Goal: Information Seeking & Learning: Learn about a topic

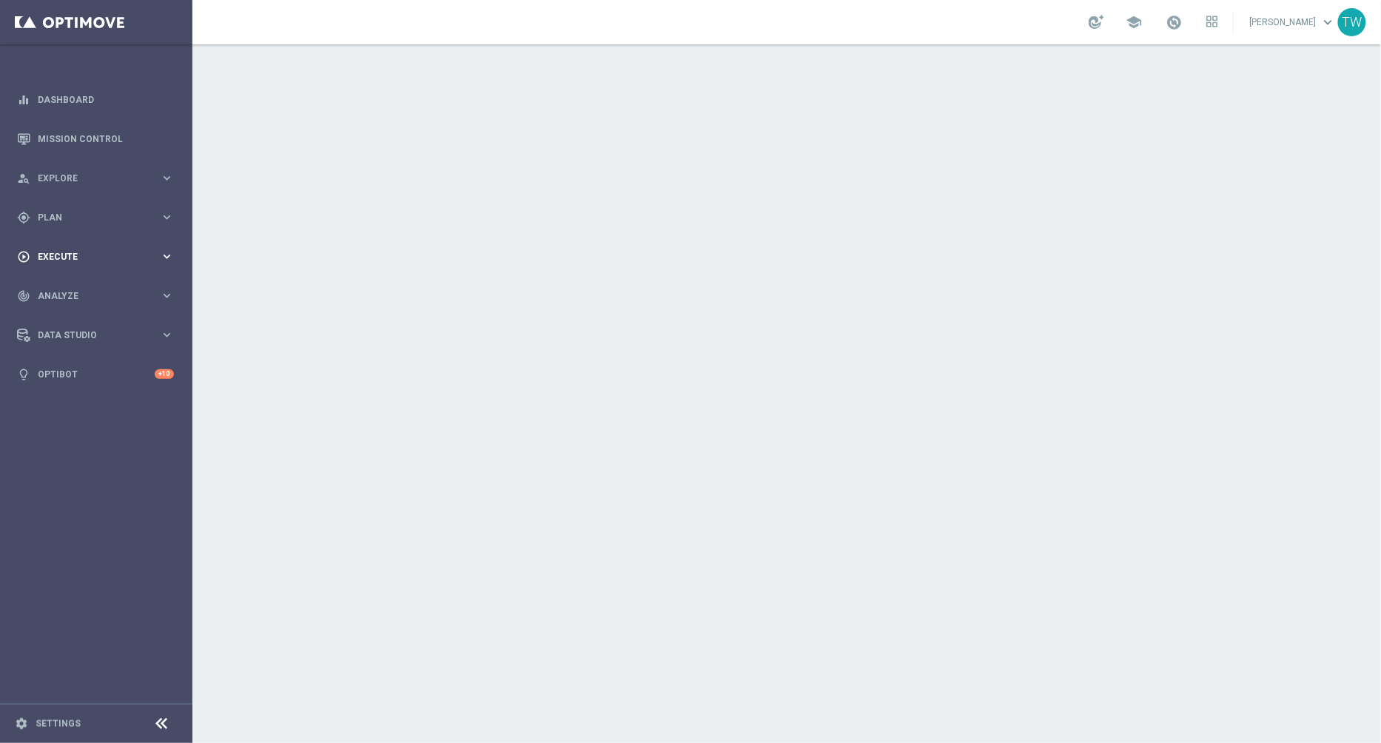
click at [164, 258] on icon "keyboard_arrow_right" at bounding box center [167, 256] width 14 height 14
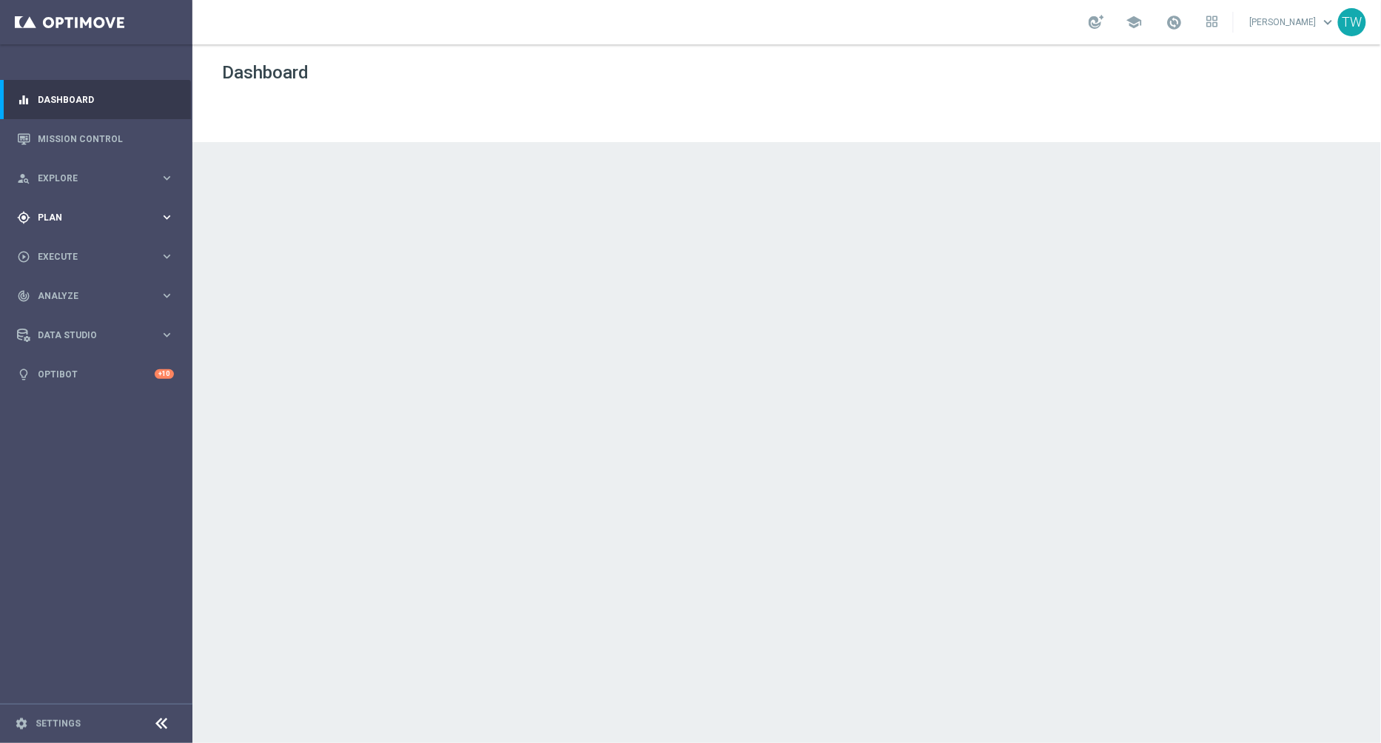
click at [124, 221] on span "Plan" at bounding box center [99, 217] width 122 height 9
click at [73, 252] on link "Target Groups" at bounding box center [95, 248] width 115 height 12
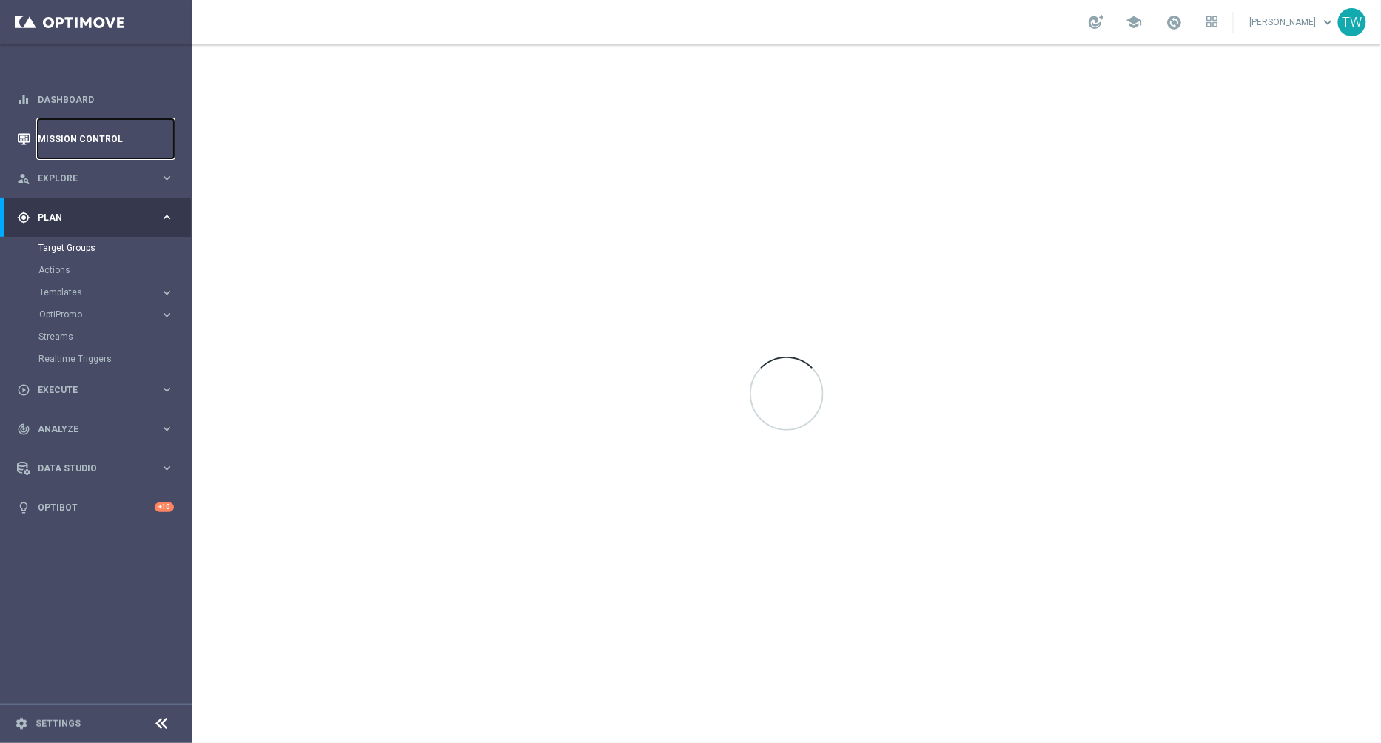
click at [121, 138] on link "Mission Control" at bounding box center [106, 138] width 136 height 39
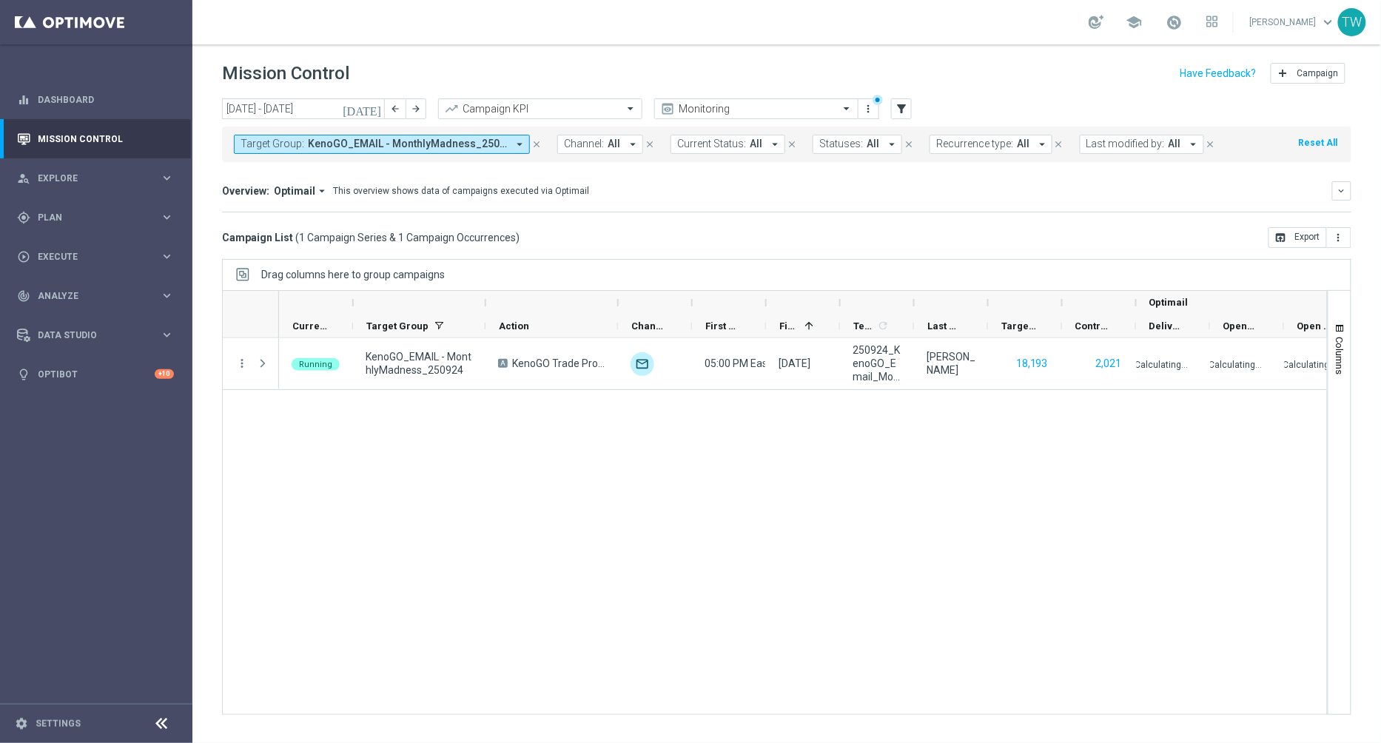
click at [515, 144] on icon "arrow_drop_down" at bounding box center [519, 144] width 13 height 13
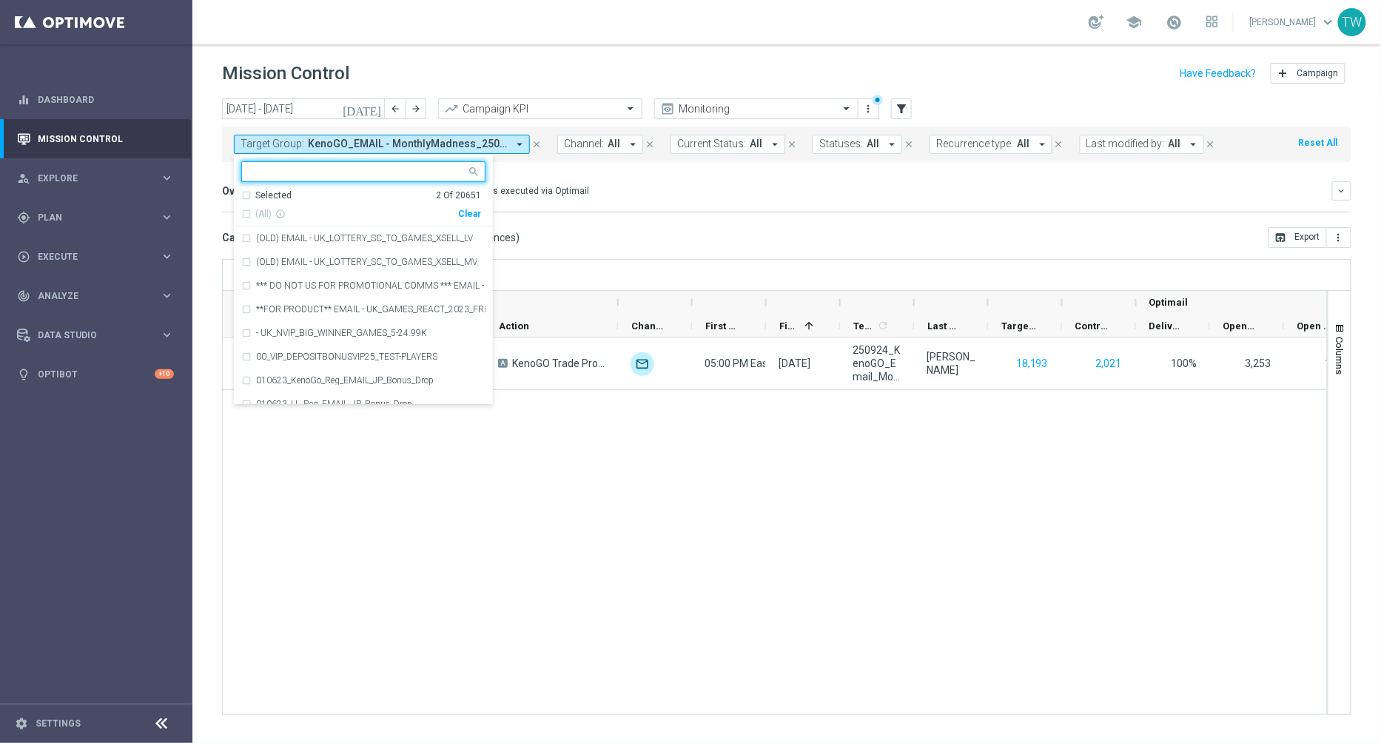
click at [0, 0] on div "Clear" at bounding box center [0, 0] width 0 height 0
click at [414, 171] on input "text" at bounding box center [357, 172] width 217 height 13
click at [305, 212] on span "(All Search Results)" at bounding box center [295, 214] width 81 height 13
type input "250822"
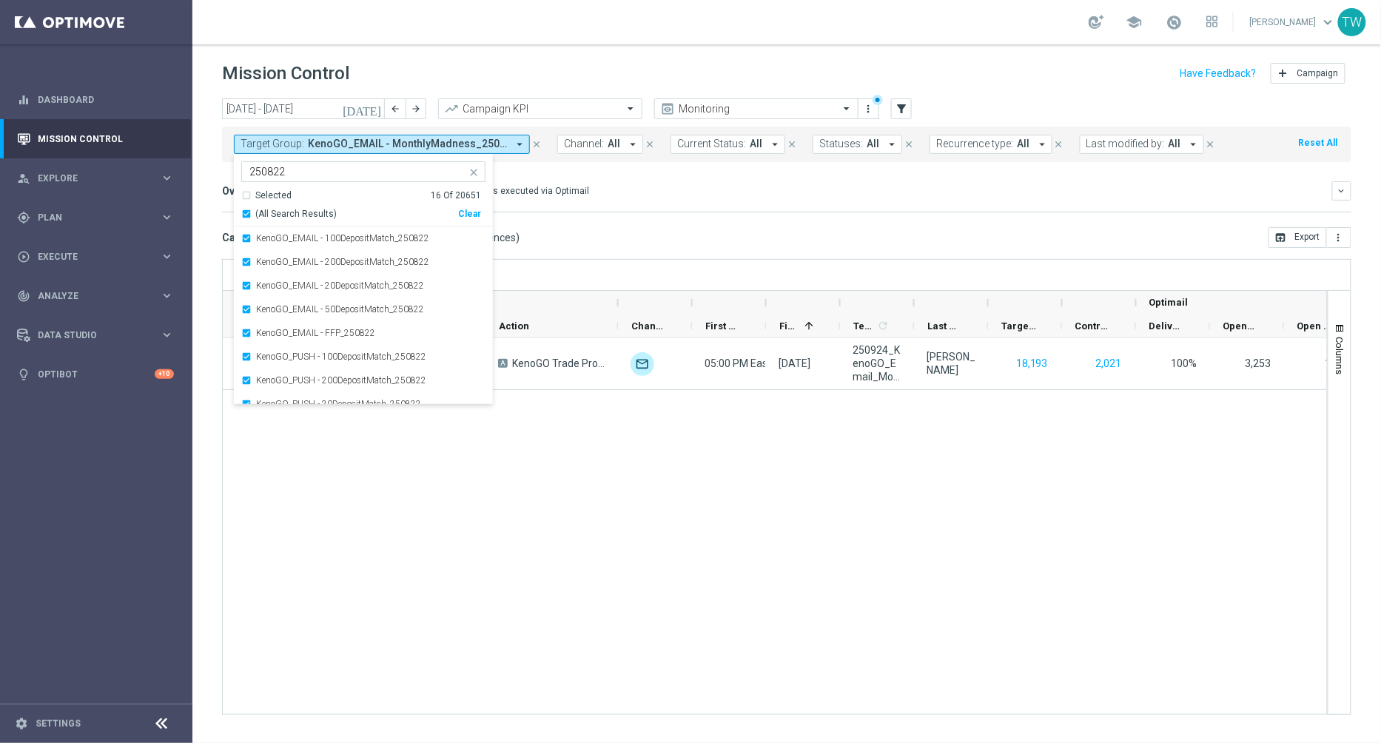
click at [584, 185] on div "Overview: Optimail arrow_drop_down This overview shows data of campaigns execut…" at bounding box center [777, 190] width 1110 height 13
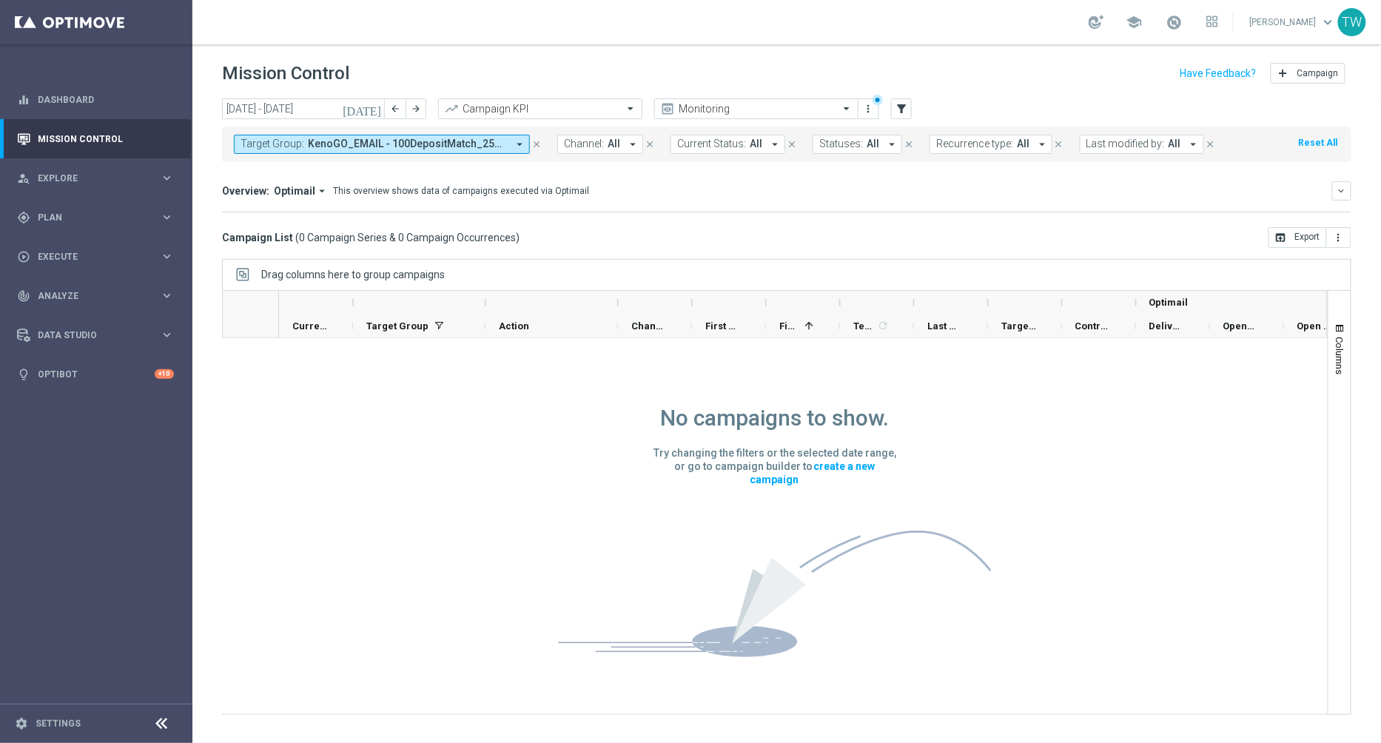
click at [373, 102] on icon "today" at bounding box center [363, 108] width 40 height 13
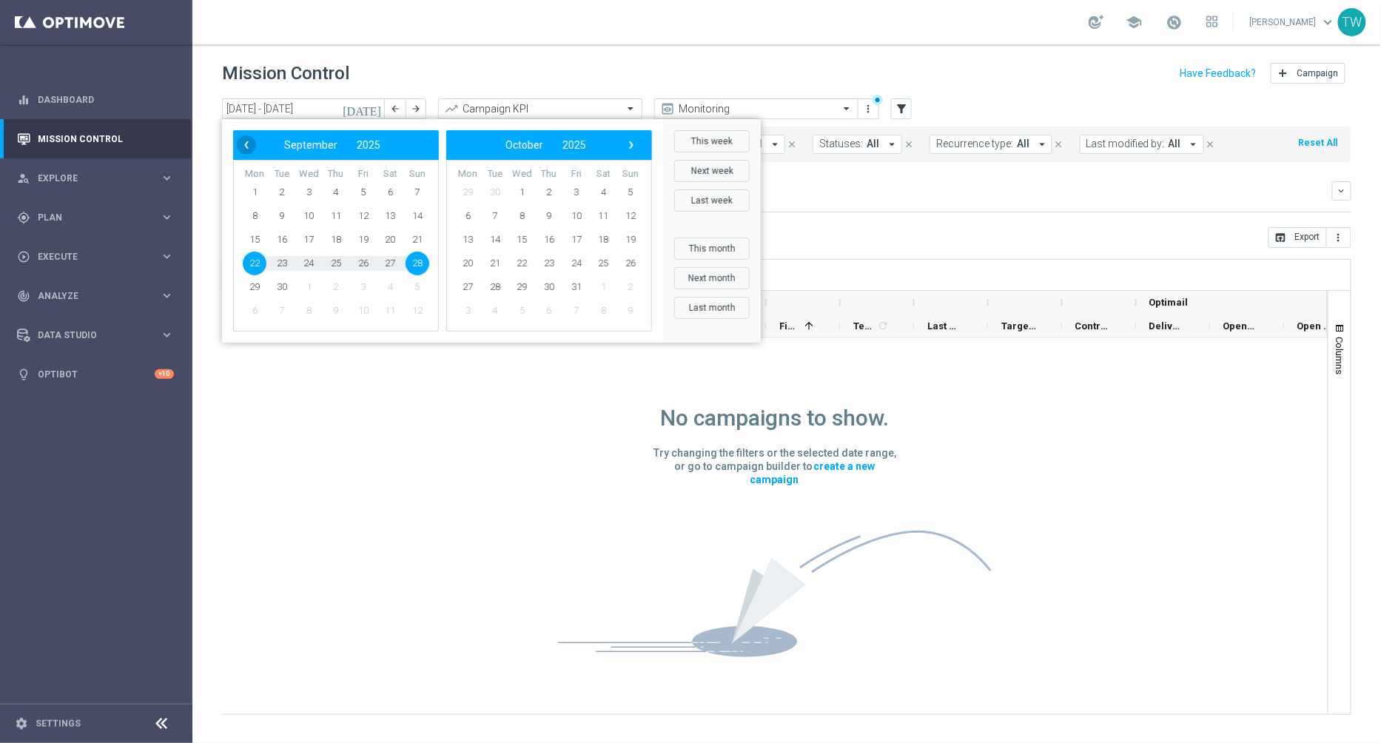
click at [248, 148] on span "‹" at bounding box center [246, 144] width 19 height 19
click at [258, 262] on span "18" at bounding box center [255, 264] width 24 height 24
click at [417, 263] on span "24" at bounding box center [418, 264] width 24 height 24
type input "18 Aug 2025 - 24 Aug 2025"
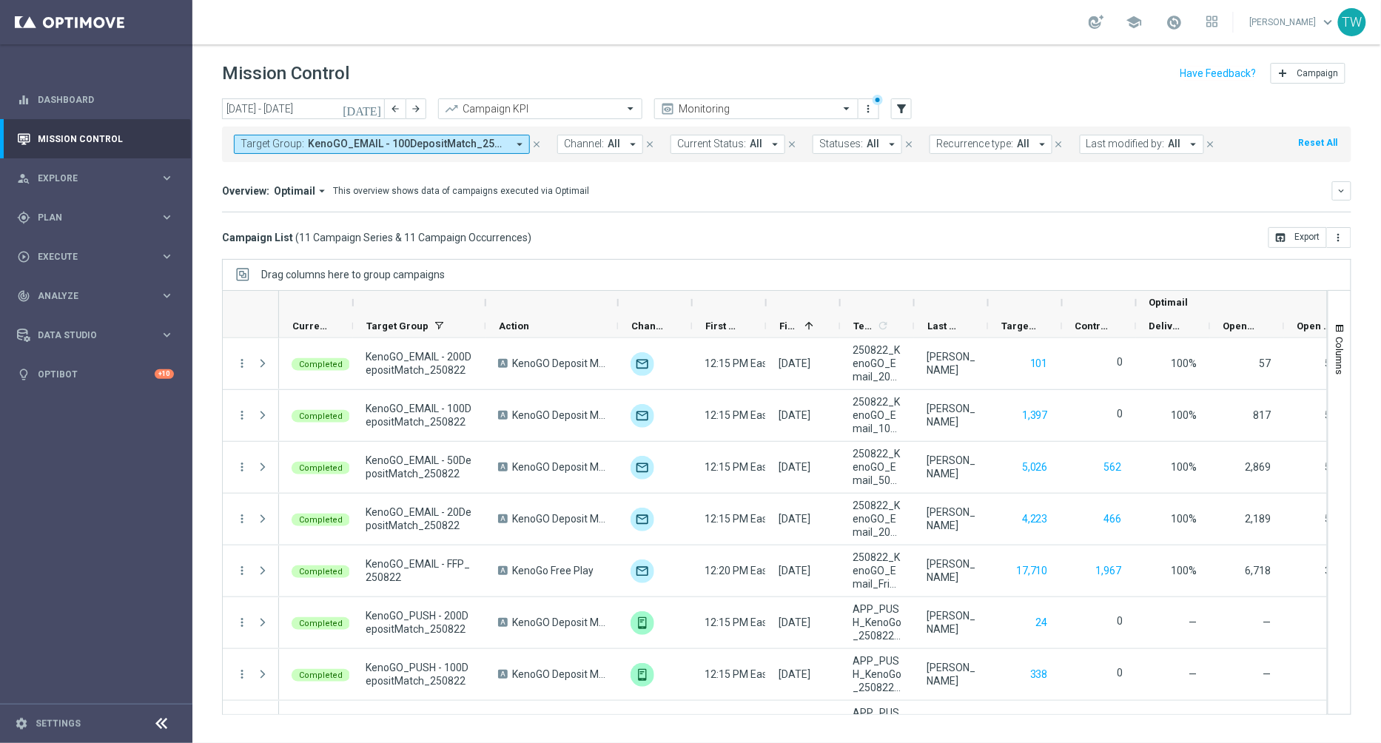
click at [516, 141] on icon "arrow_drop_down" at bounding box center [519, 144] width 13 height 13
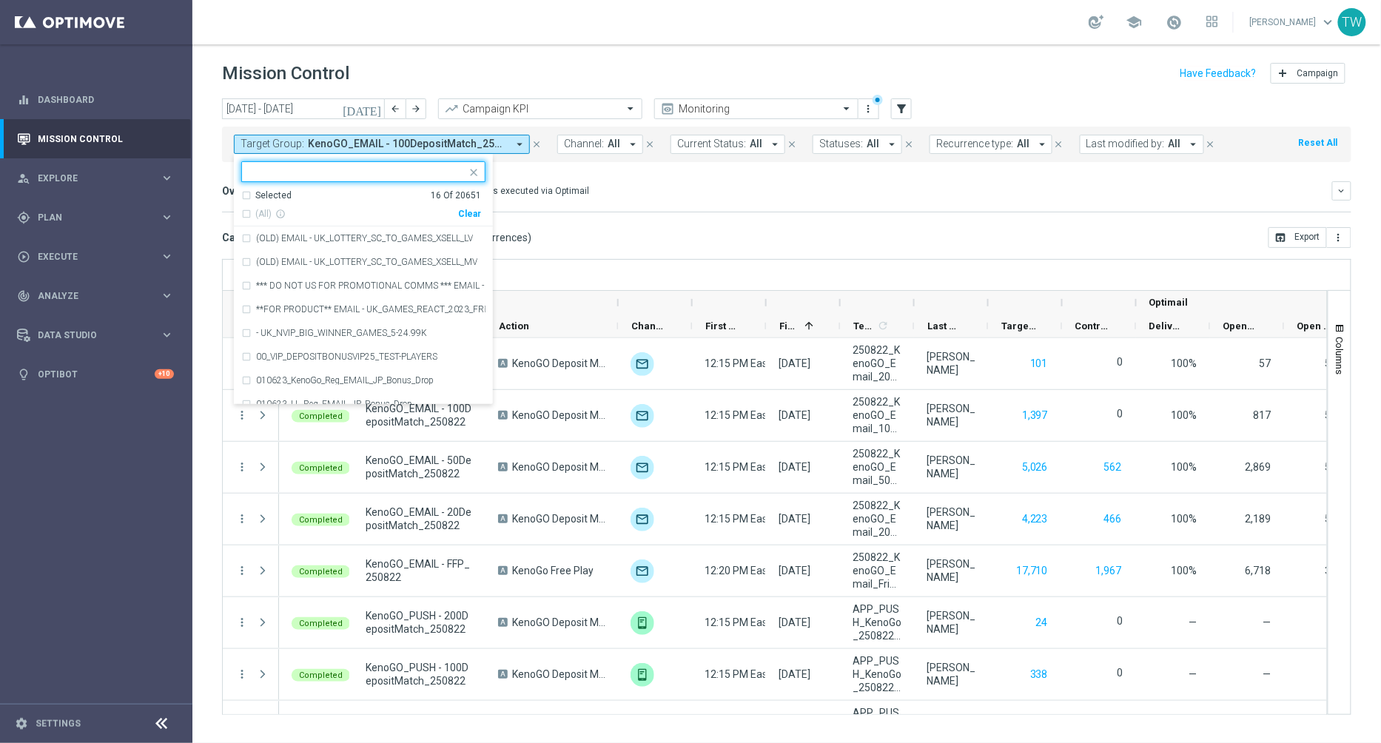
click at [0, 0] on div "Clear" at bounding box center [0, 0] width 0 height 0
click at [412, 172] on input "text" at bounding box center [357, 172] width 217 height 13
click at [285, 212] on span "(All Search Results)" at bounding box center [295, 214] width 81 height 13
type input "250921"
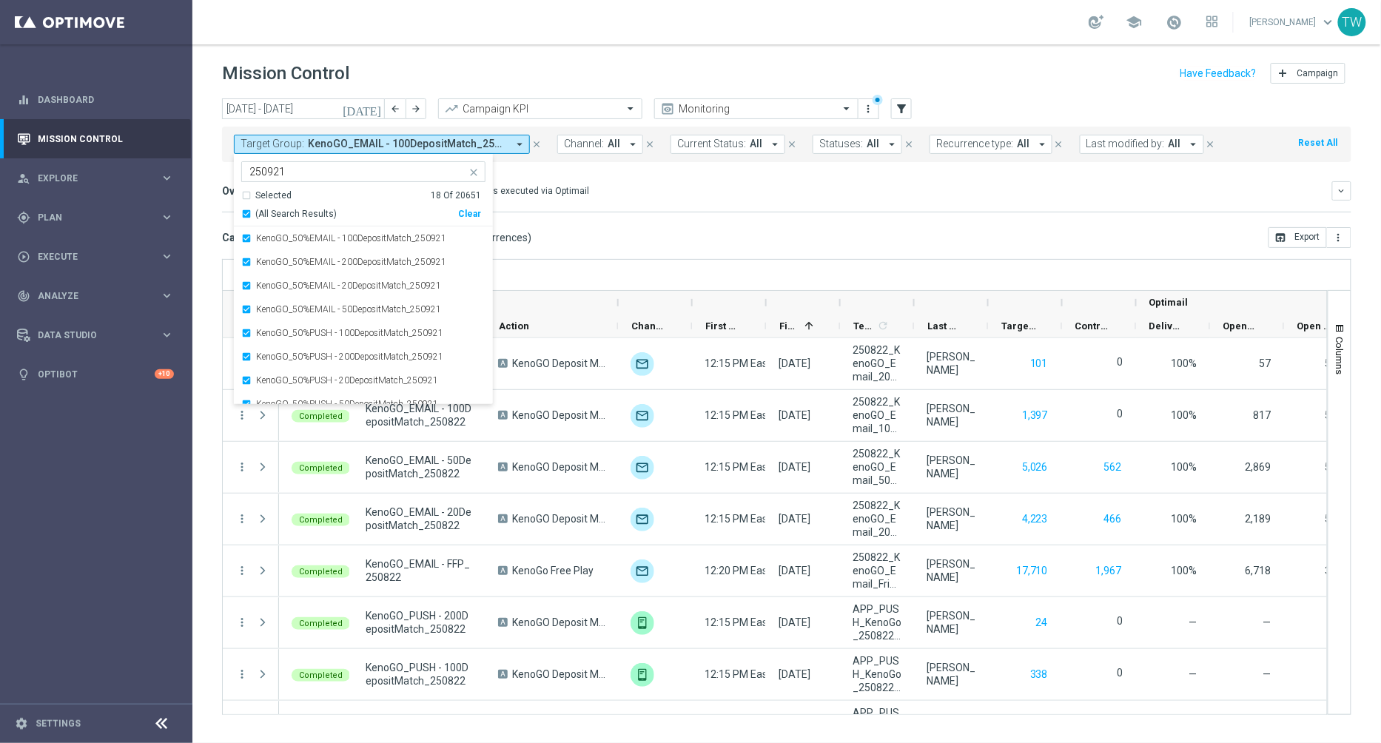
click at [578, 202] on div "Overview: Optimail arrow_drop_down This overview shows data of campaigns execut…" at bounding box center [786, 196] width 1129 height 31
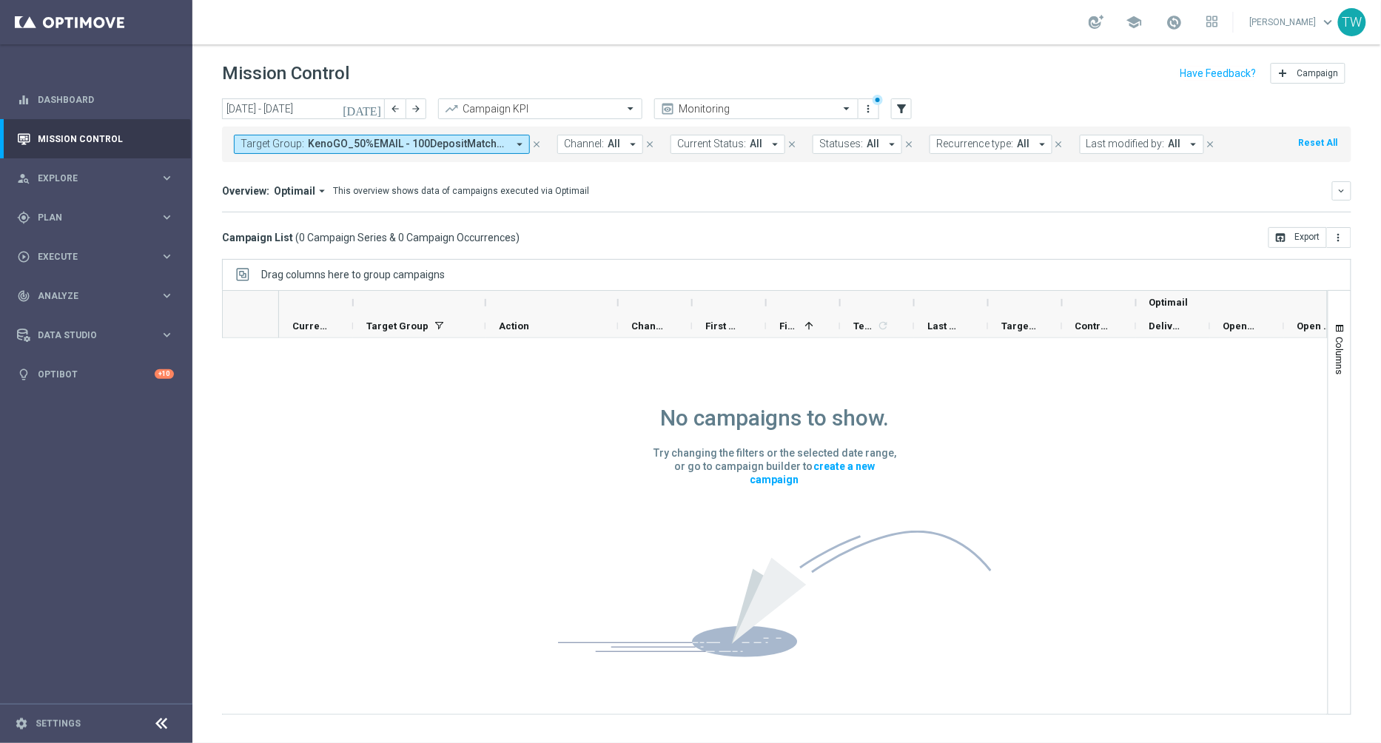
click at [372, 112] on icon "today" at bounding box center [363, 108] width 40 height 13
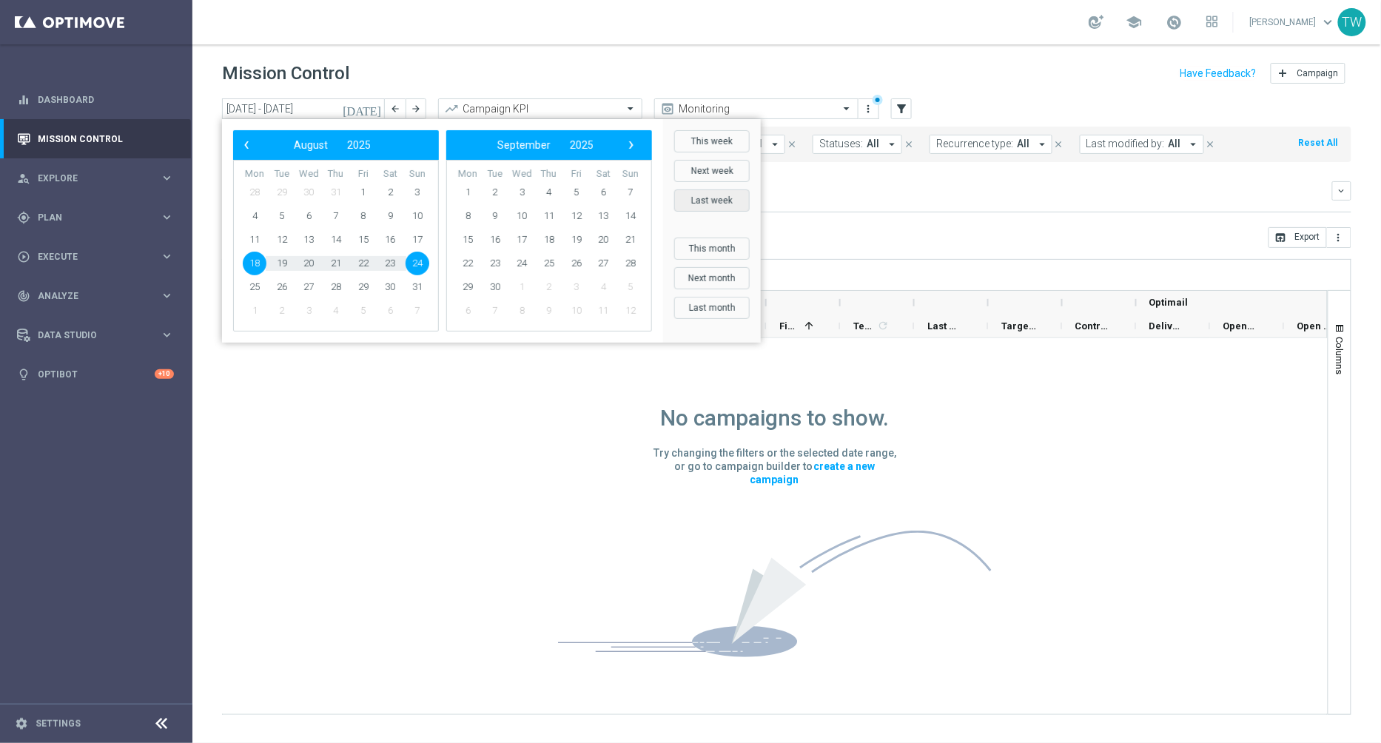
click at [708, 194] on button "Last week" at bounding box center [711, 200] width 75 height 22
type input "15 Sep 2025 - 21 Sep 2025"
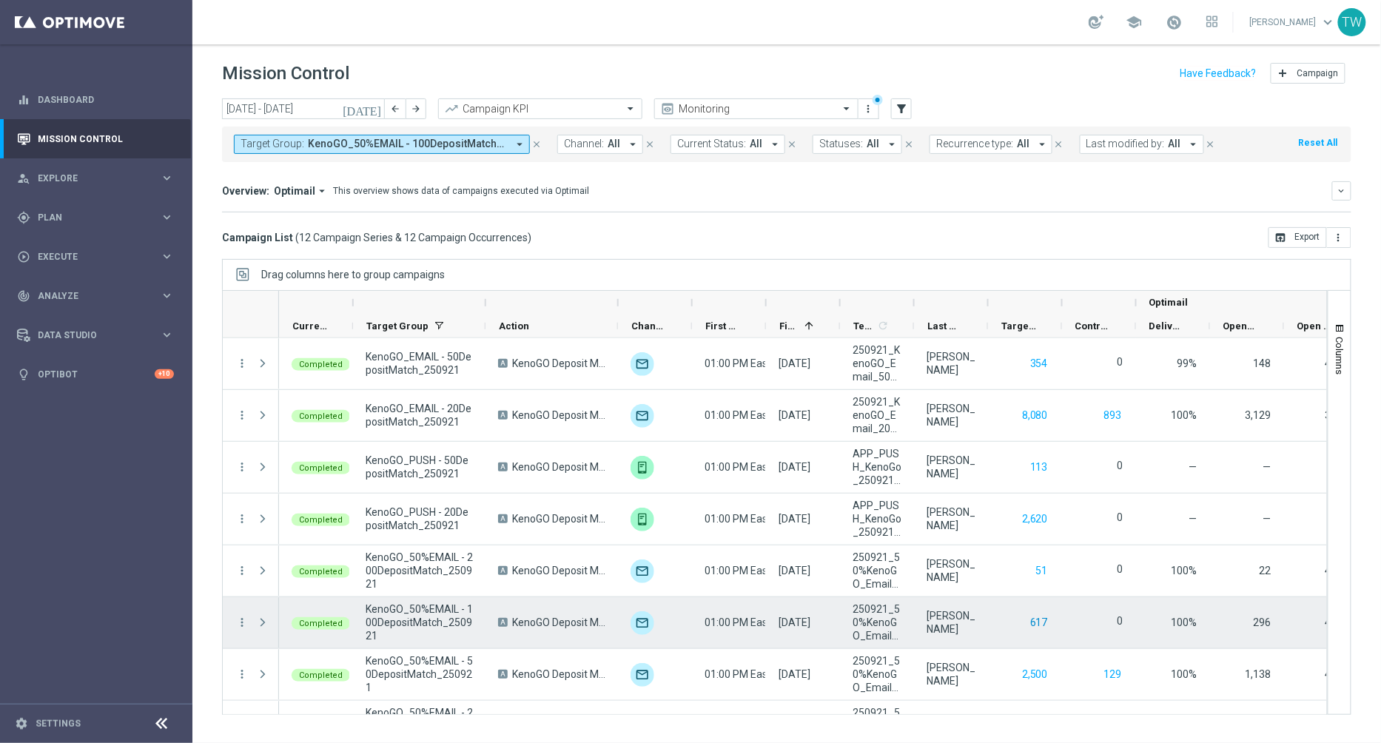
click at [1041, 622] on button "617" at bounding box center [1039, 623] width 21 height 19
click at [1032, 620] on button "617" at bounding box center [1039, 623] width 21 height 19
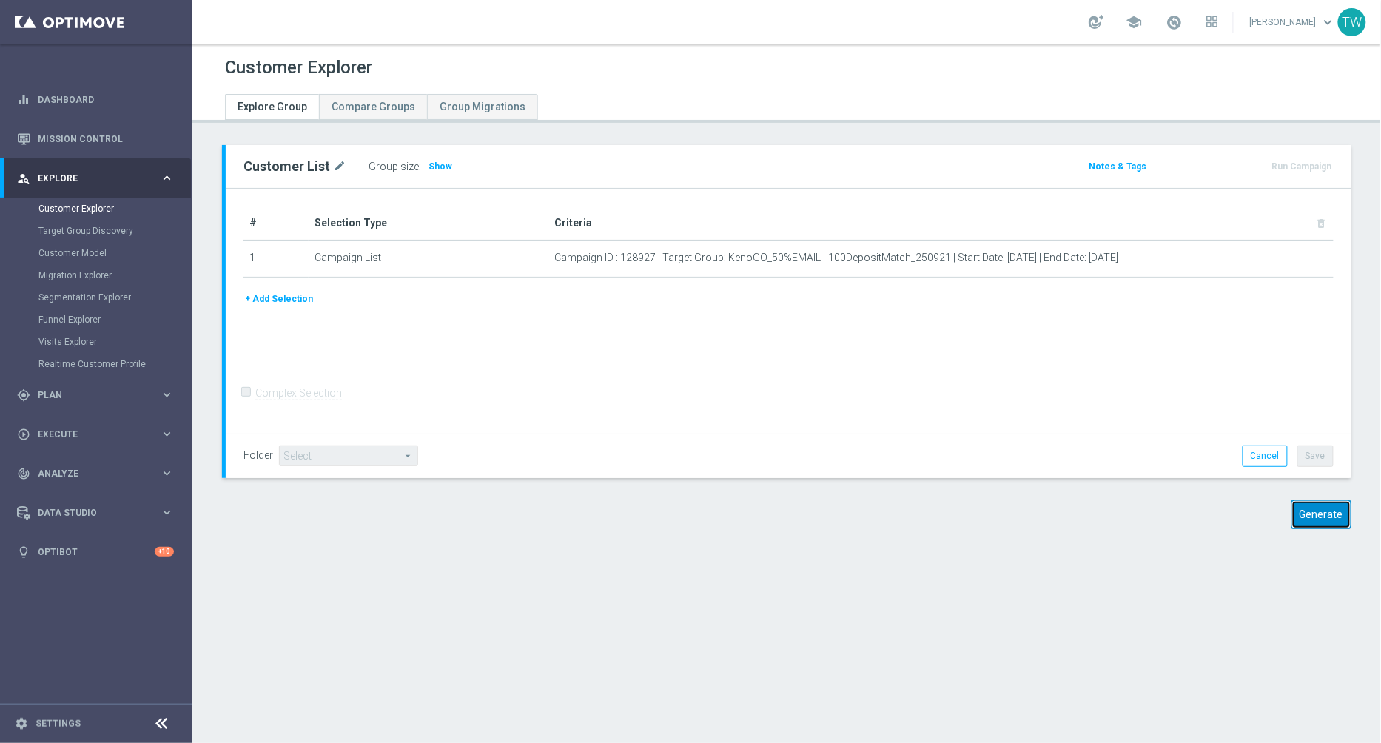
click at [1330, 520] on button "Generate" at bounding box center [1321, 514] width 60 height 29
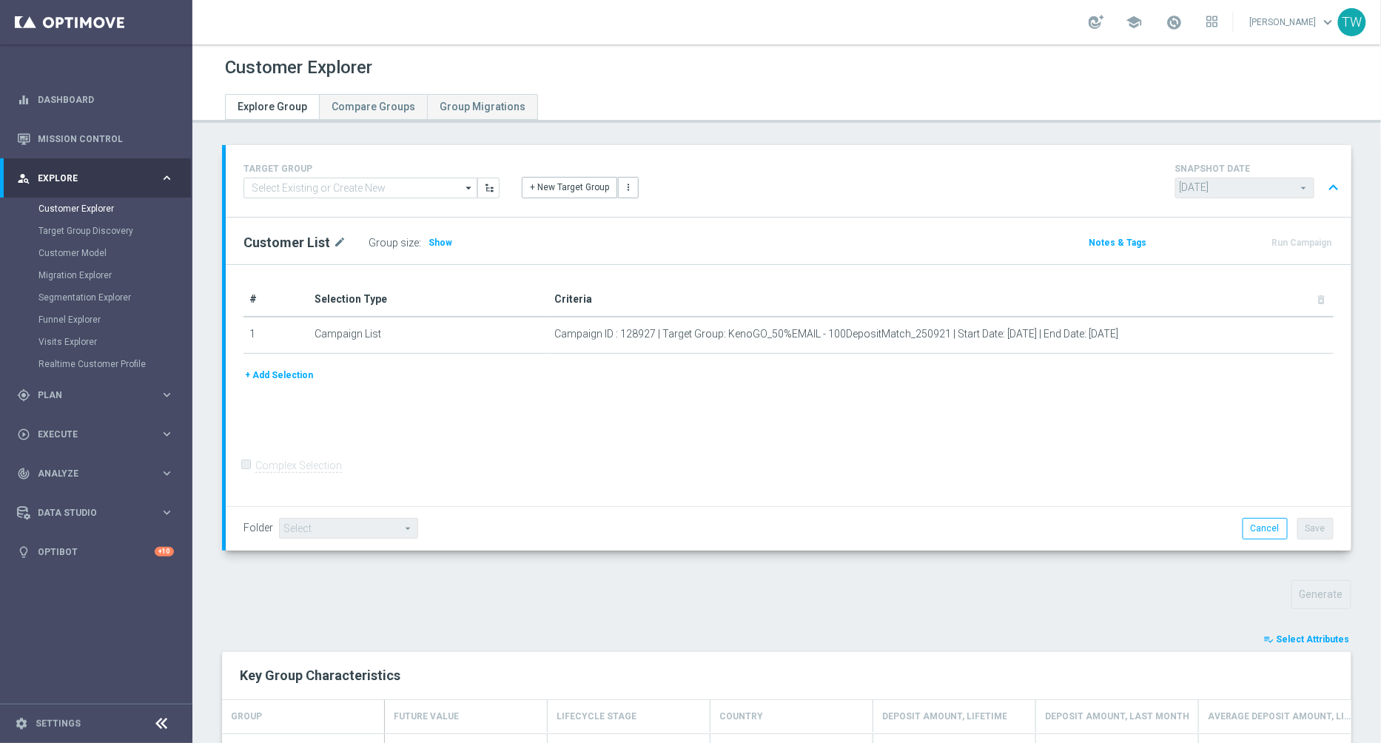
scroll to position [312, 0]
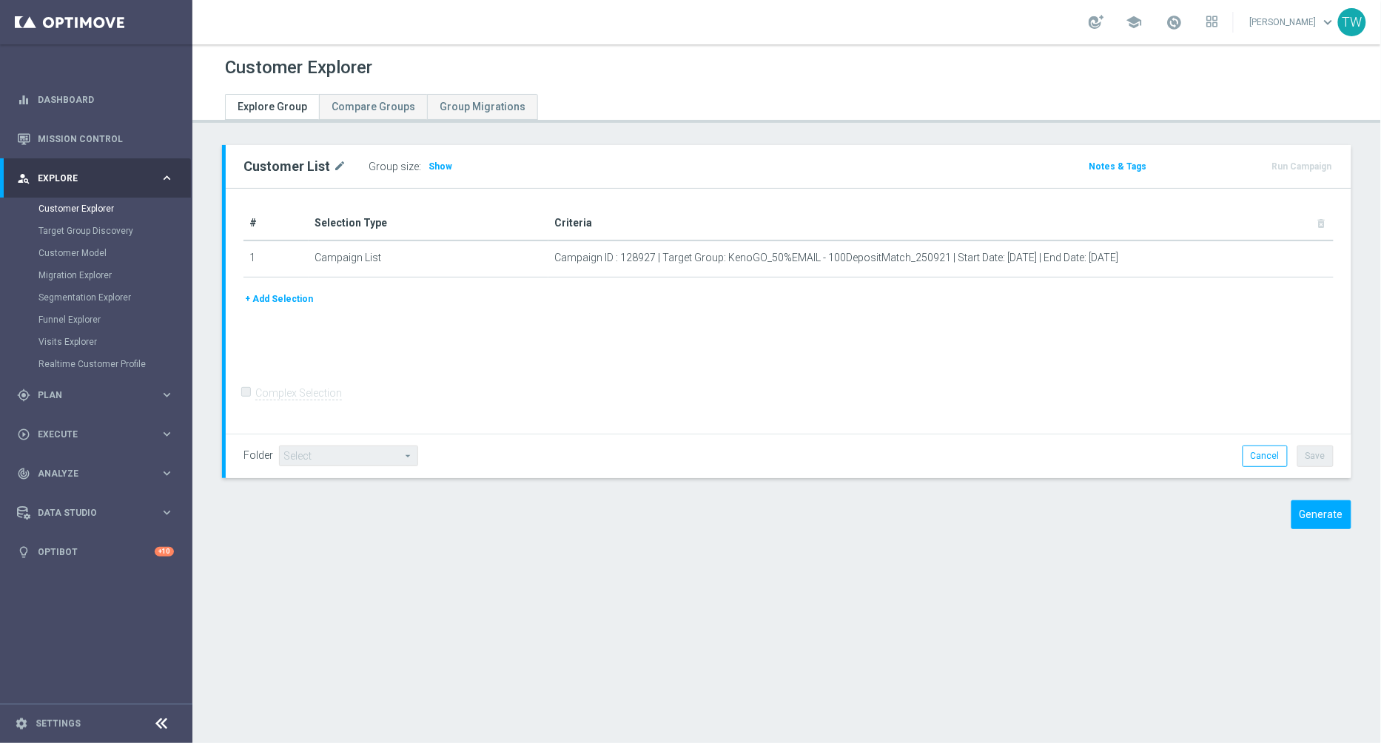
click at [1293, 520] on div "Generate" at bounding box center [1219, 514] width 288 height 29
click at [1296, 520] on button "Generate" at bounding box center [1321, 514] width 60 height 29
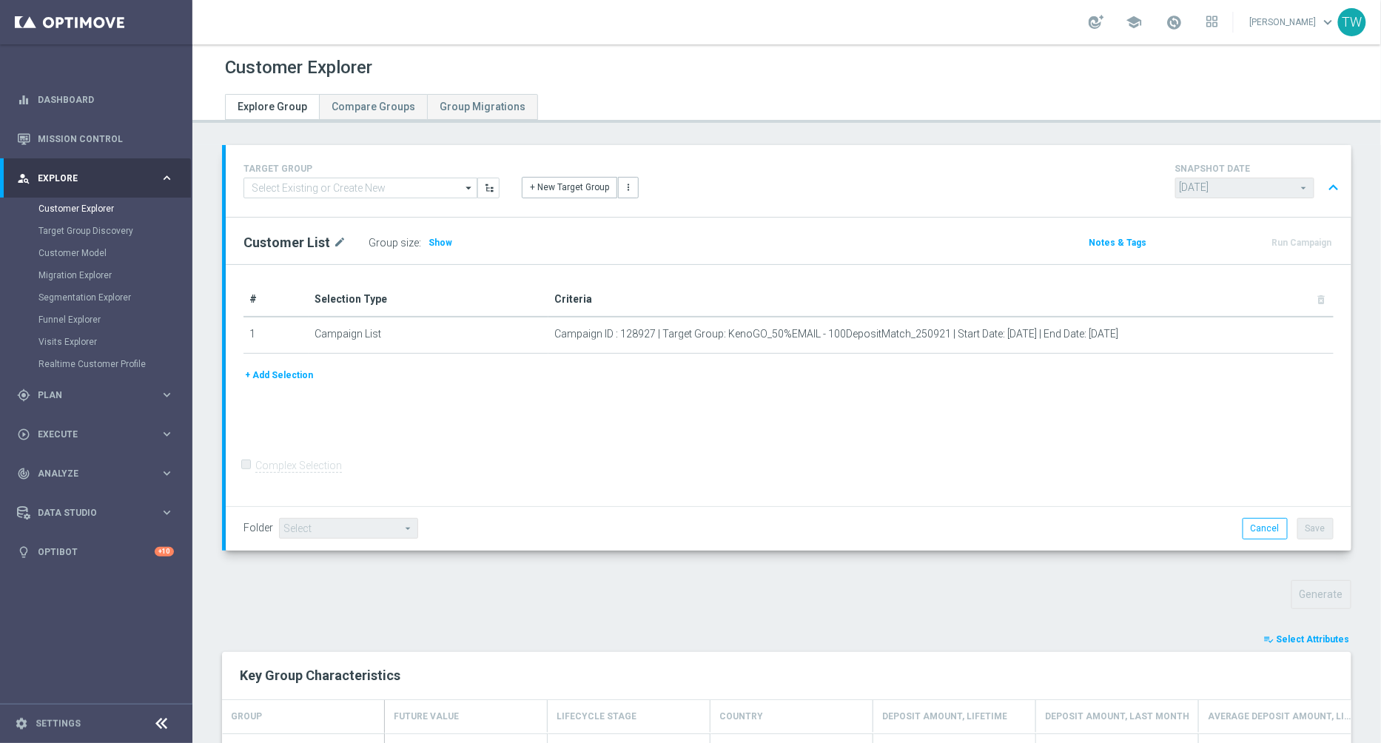
scroll to position [312, 0]
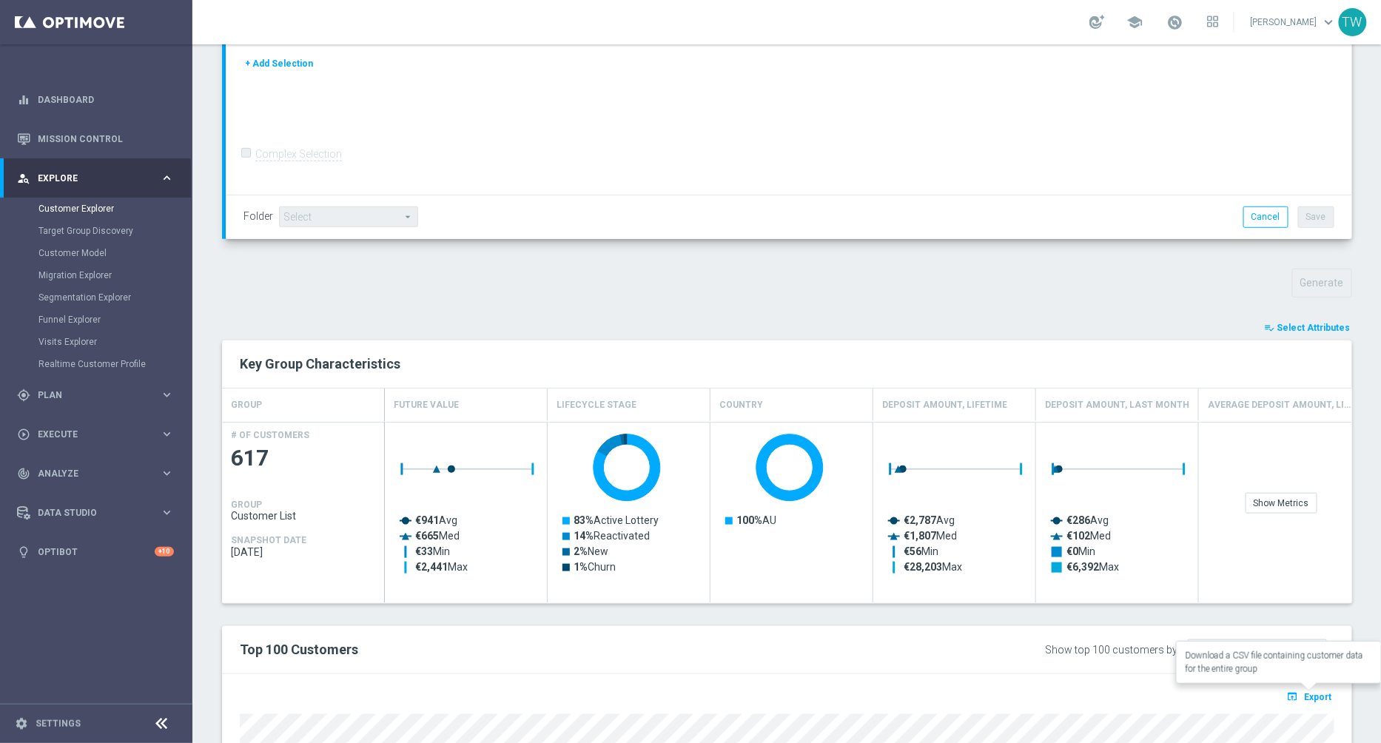
click at [1314, 687] on button "open_in_browser Export" at bounding box center [1310, 696] width 50 height 19
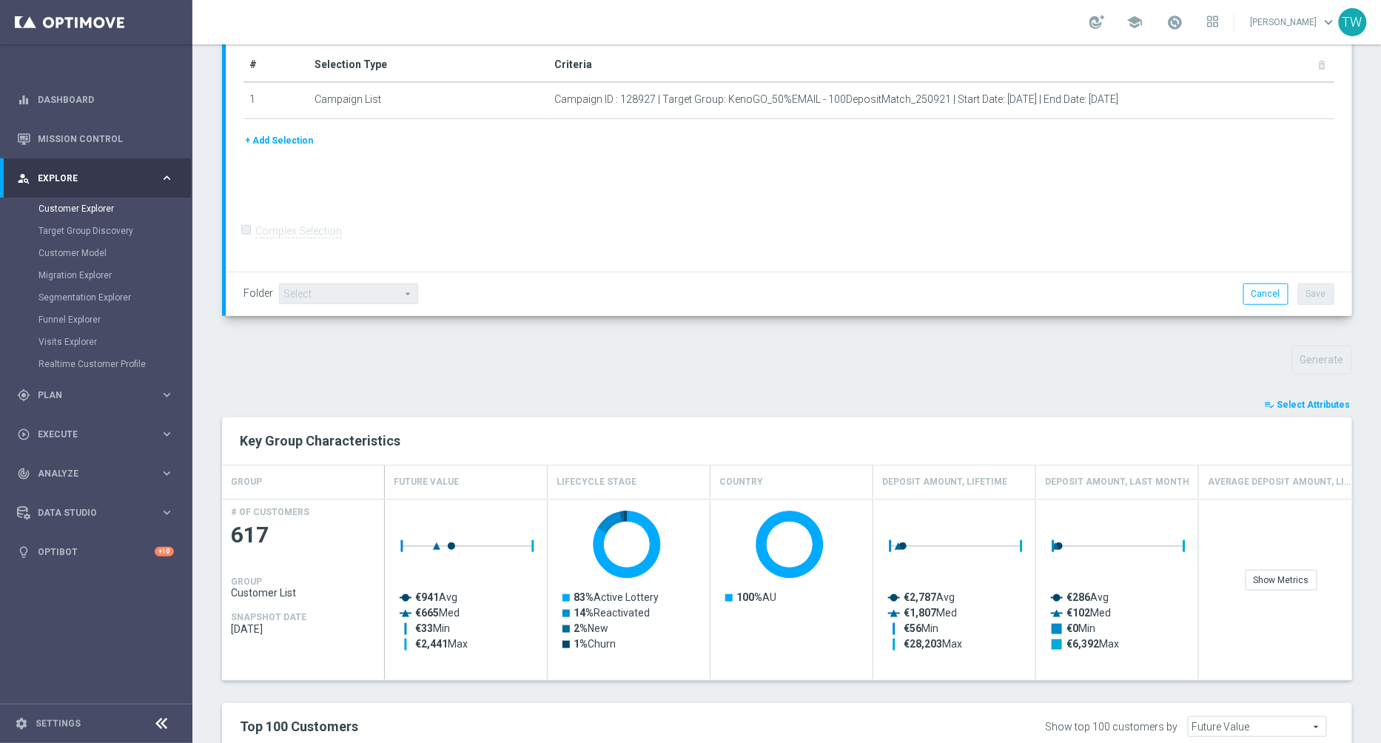
scroll to position [477, 0]
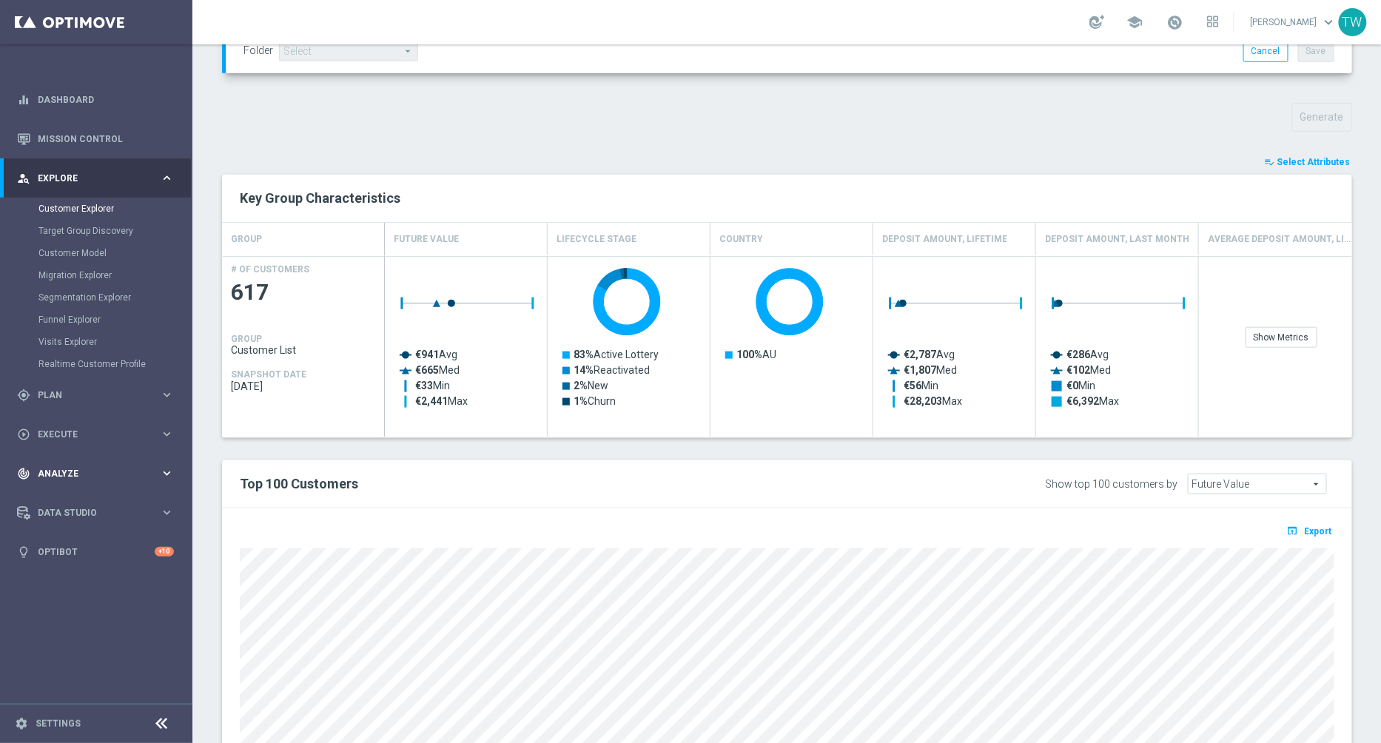
click at [121, 465] on div "track_changes Analyze keyboard_arrow_right" at bounding box center [95, 473] width 191 height 39
click at [52, 320] on link "Customer 360" at bounding box center [95, 326] width 115 height 12
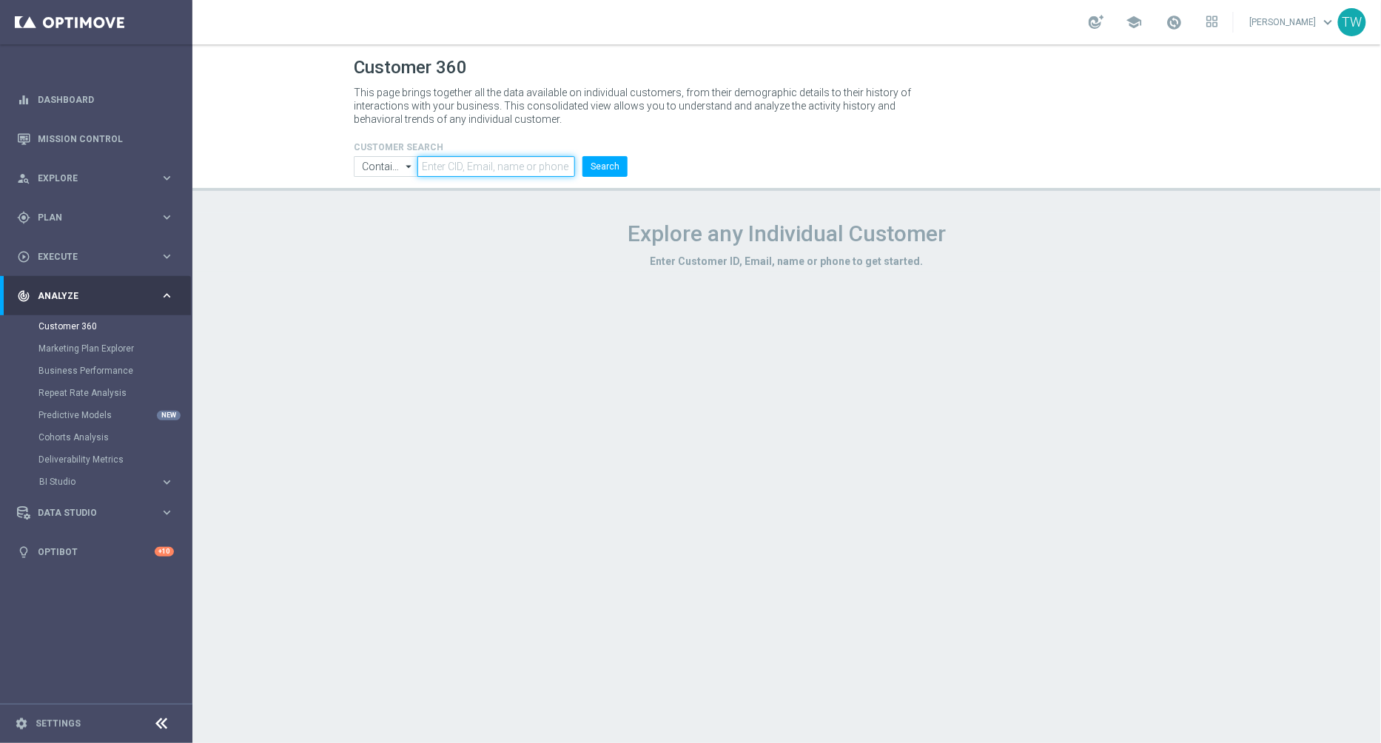
click at [548, 169] on input "text" at bounding box center [496, 166] width 158 height 21
paste input "21129128"
type input "21129128"
click at [610, 169] on button "Search" at bounding box center [604, 166] width 45 height 21
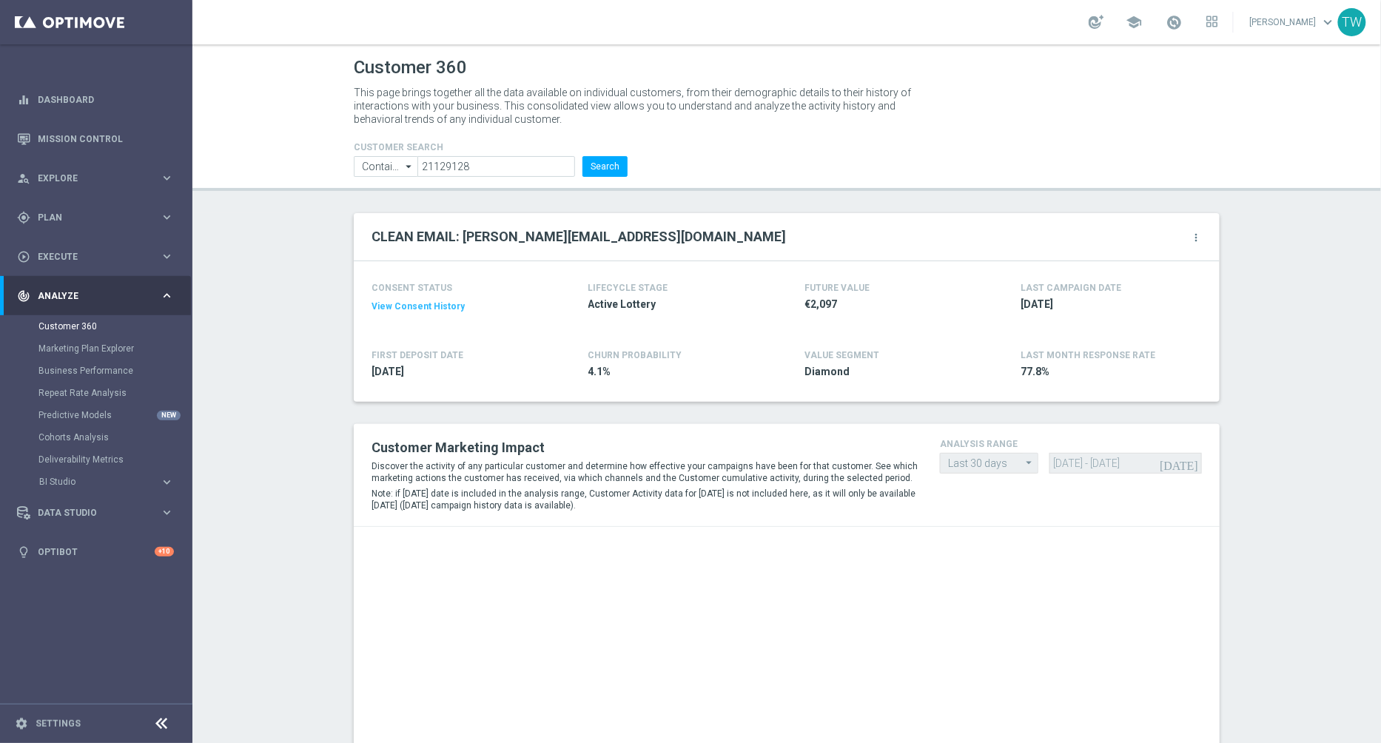
click at [1194, 229] on setup-gear-button "more_vert" at bounding box center [1177, 236] width 49 height 19
click at [1194, 232] on icon "more_vert" at bounding box center [1196, 238] width 12 height 12
click at [1171, 255] on li "Change Attribute" at bounding box center [1135, 261] width 126 height 22
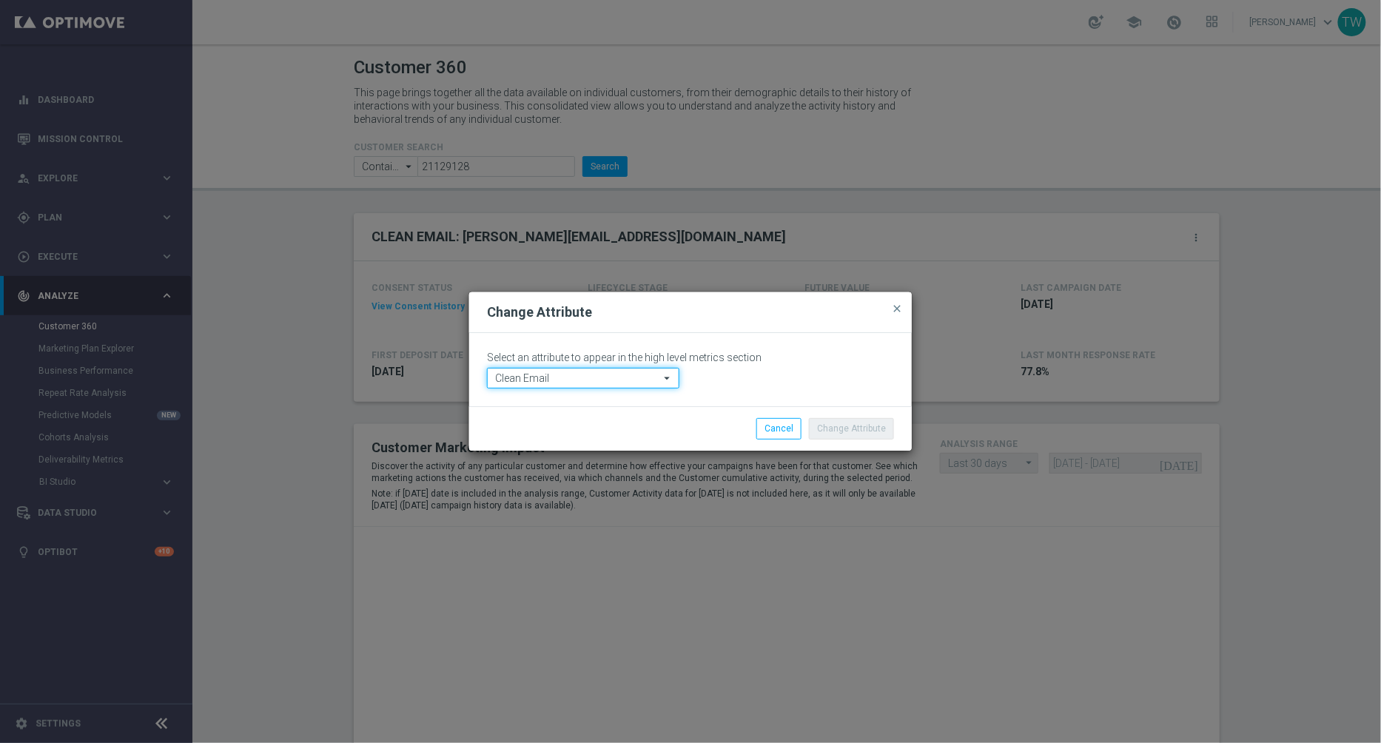
click at [642, 380] on input "Clean Email" at bounding box center [583, 378] width 192 height 21
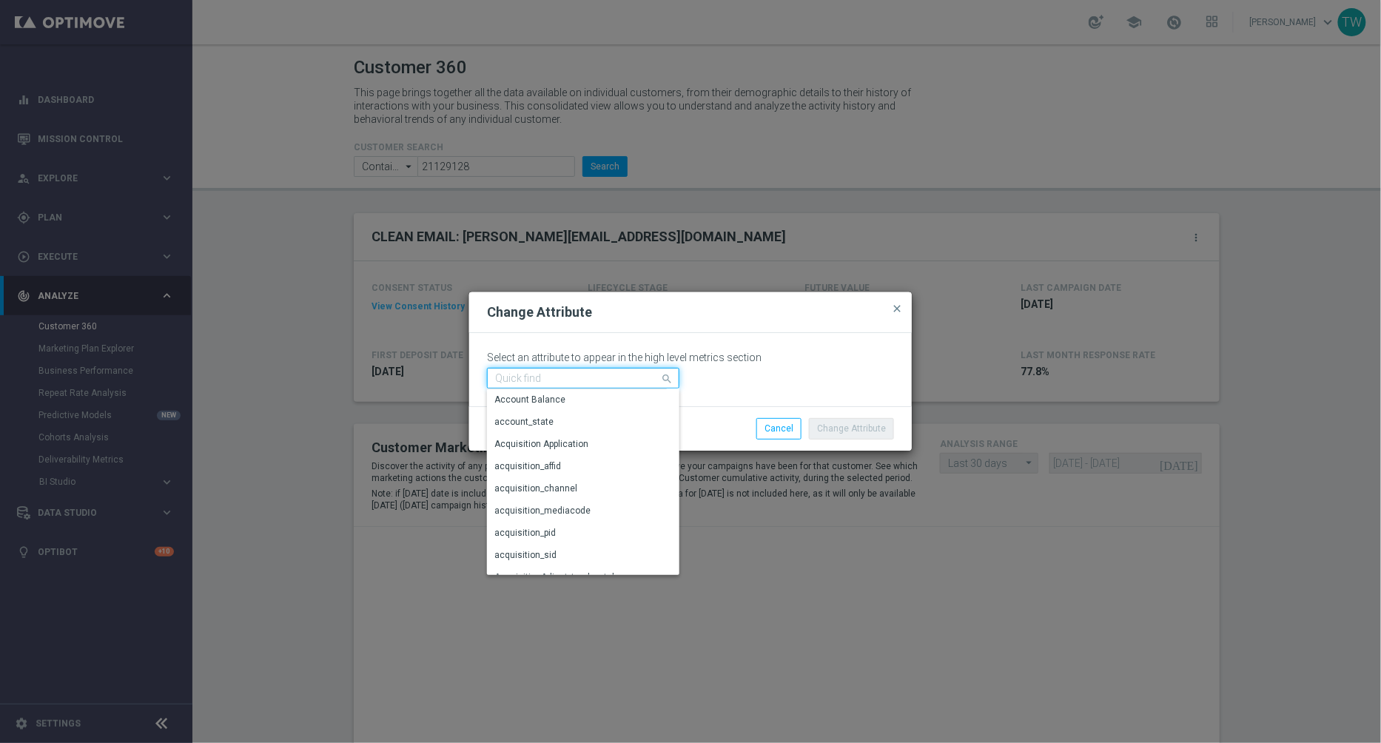
click at [639, 379] on input at bounding box center [583, 378] width 192 height 21
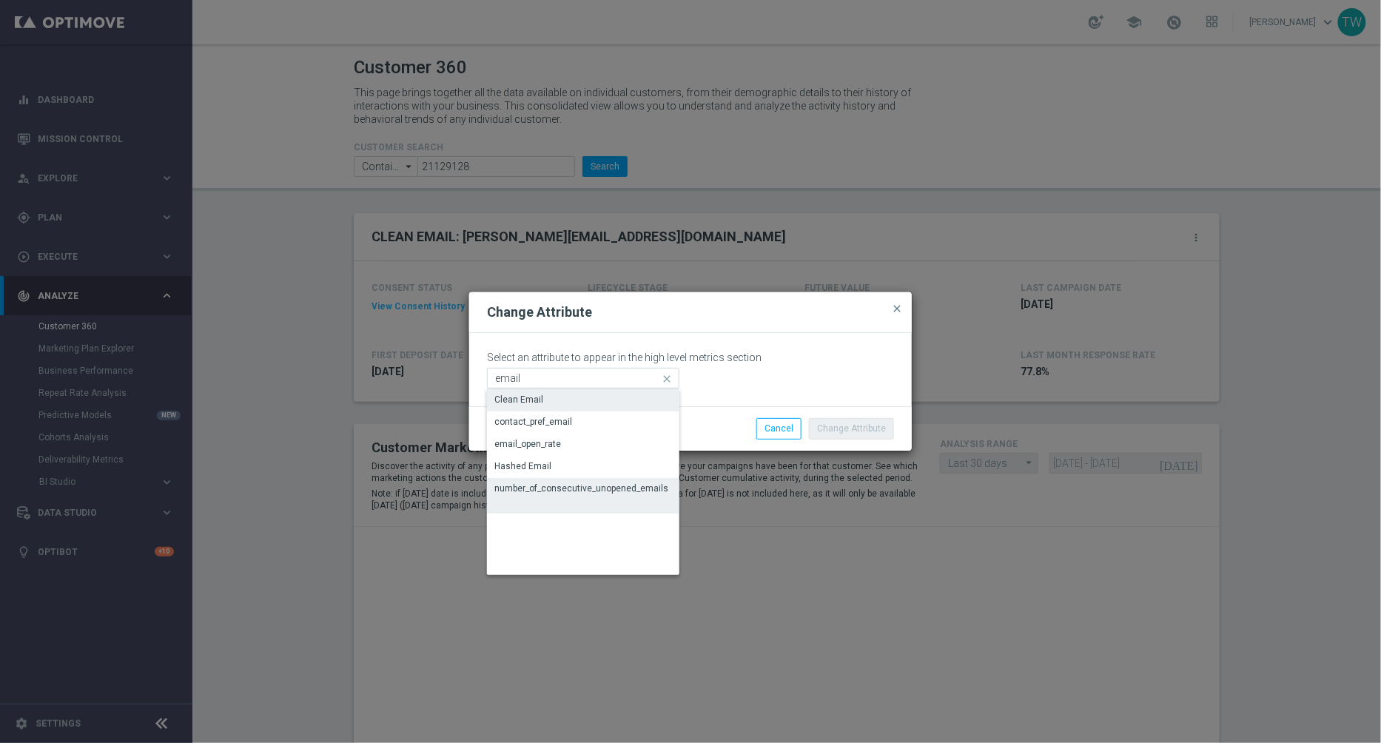
click at [622, 495] on div "number_of_consecutive_unopened_emails" at bounding box center [581, 488] width 174 height 13
type input "number_of_consecutive_unopened_emails"
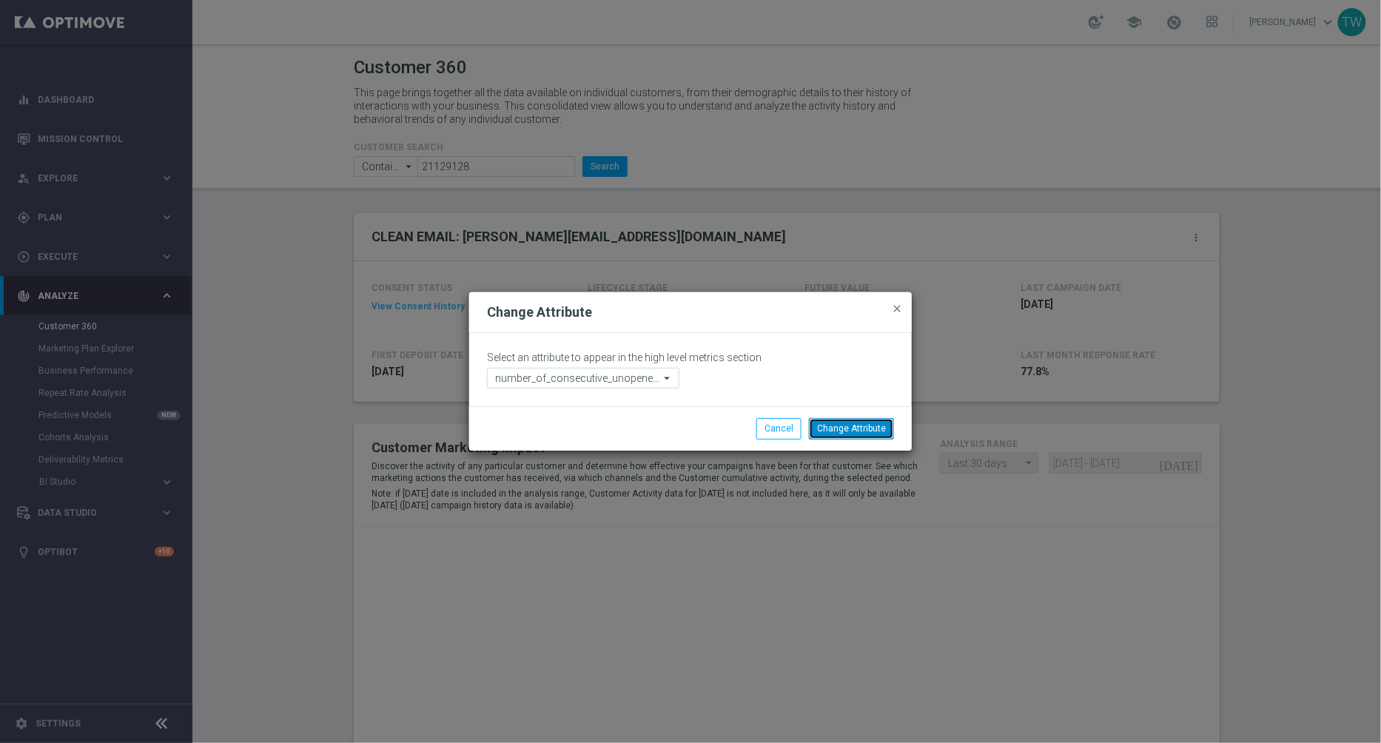
click at [858, 432] on button "Change Attribute" at bounding box center [851, 428] width 85 height 21
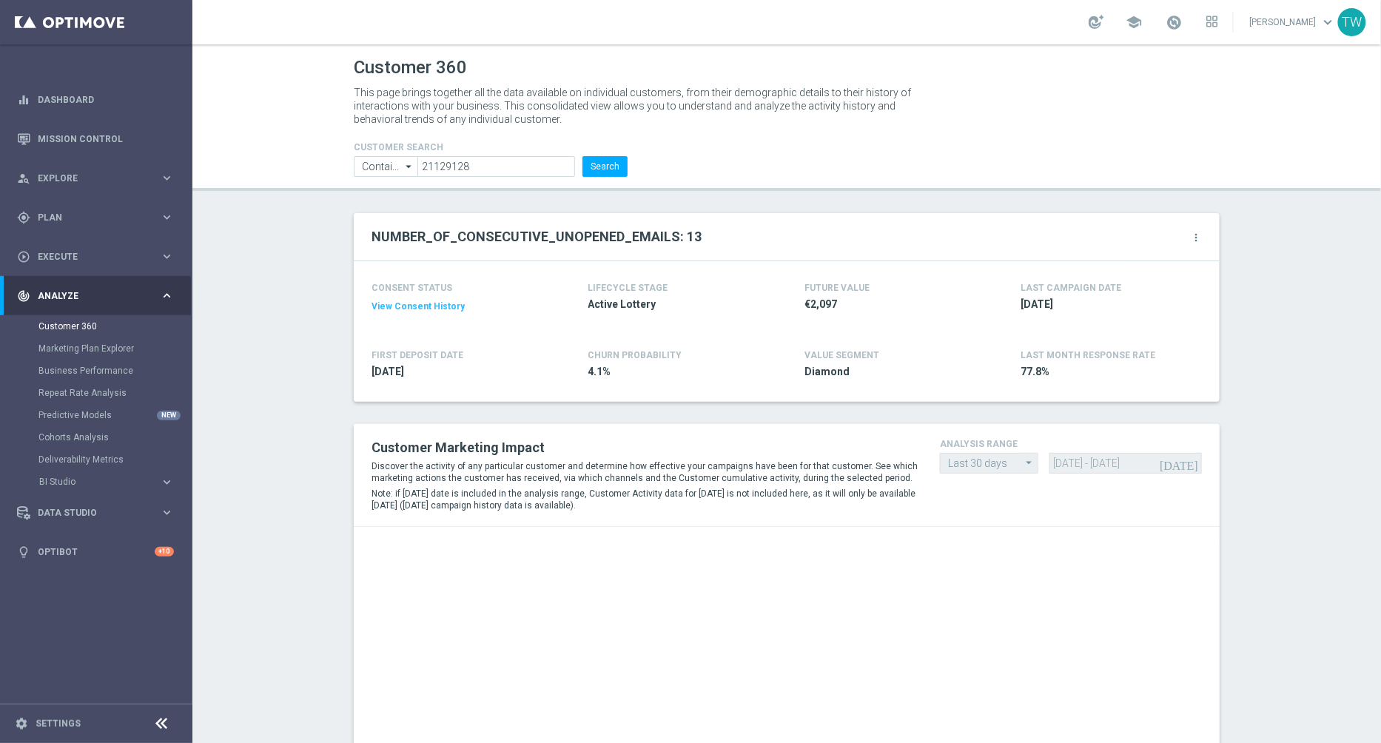
click at [1195, 237] on icon "more_vert" at bounding box center [1196, 238] width 12 height 12
click at [1152, 263] on li "Change Attribute" at bounding box center [1135, 261] width 126 height 22
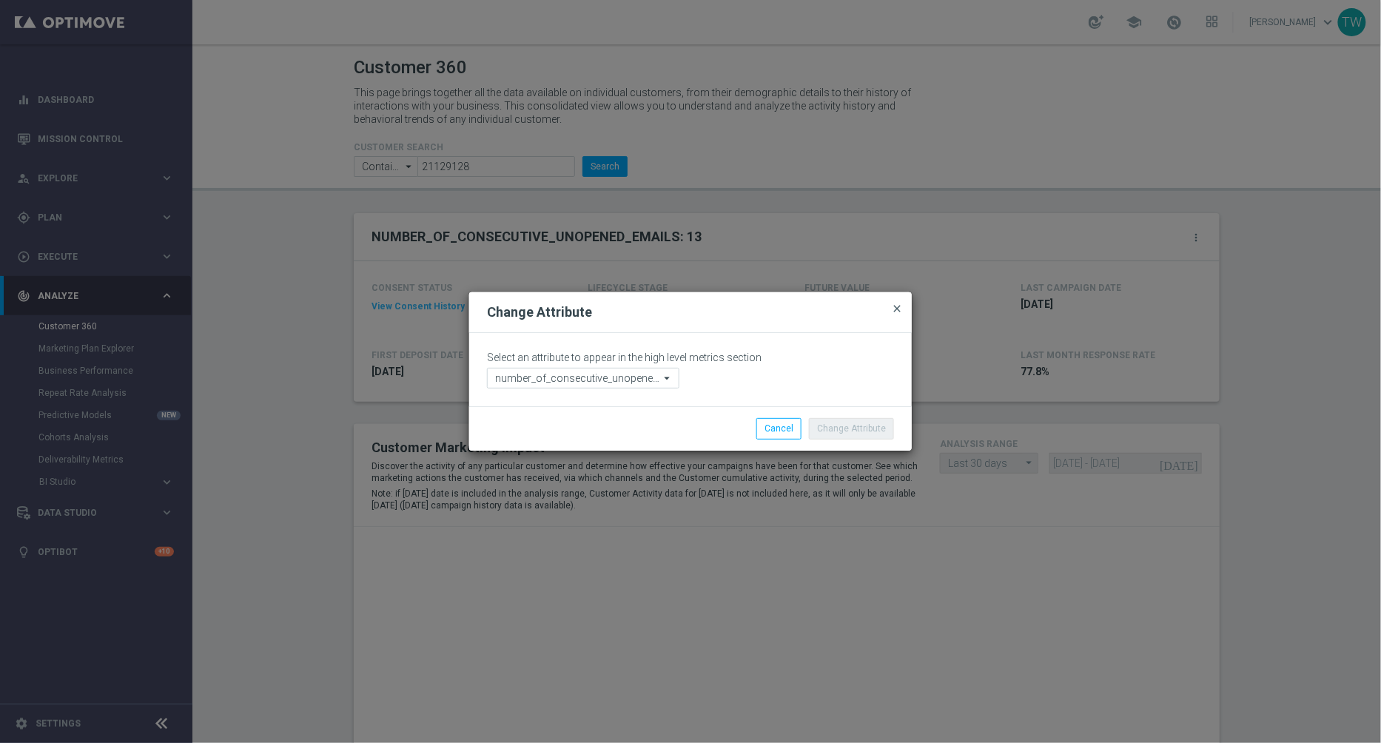
click at [901, 306] on span "close" at bounding box center [897, 309] width 12 height 12
